Goal: Transaction & Acquisition: Purchase product/service

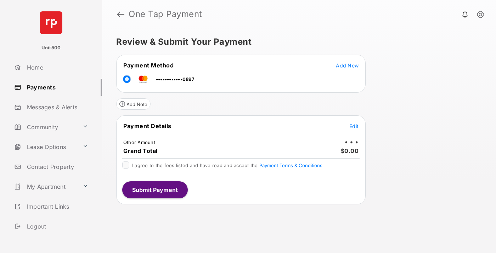
click at [354, 126] on span "Edit" at bounding box center [354, 126] width 9 height 6
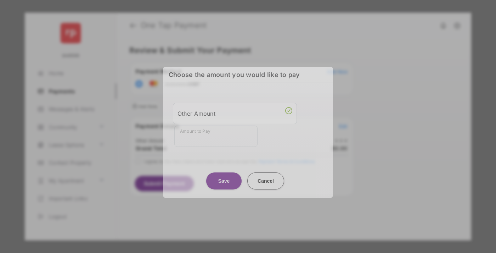
click at [235, 111] on div "Other Amount" at bounding box center [235, 113] width 115 height 12
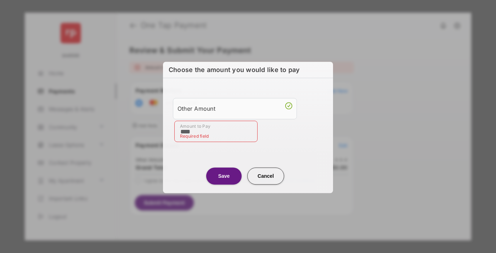
type input "****"
click at [224, 175] on button "Save" at bounding box center [223, 175] width 35 height 17
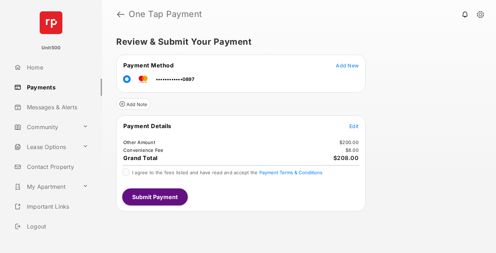
click at [354, 126] on span "Edit" at bounding box center [354, 126] width 9 height 6
click at [155, 196] on button "Submit Payment" at bounding box center [155, 196] width 66 height 17
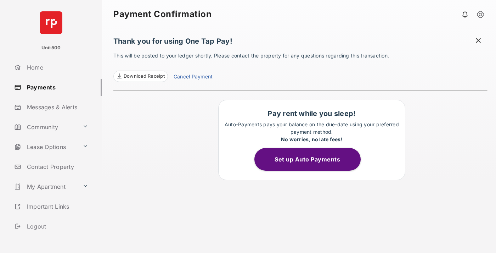
click at [479, 41] on span at bounding box center [478, 41] width 7 height 9
